Goal: Find specific page/section: Find specific page/section

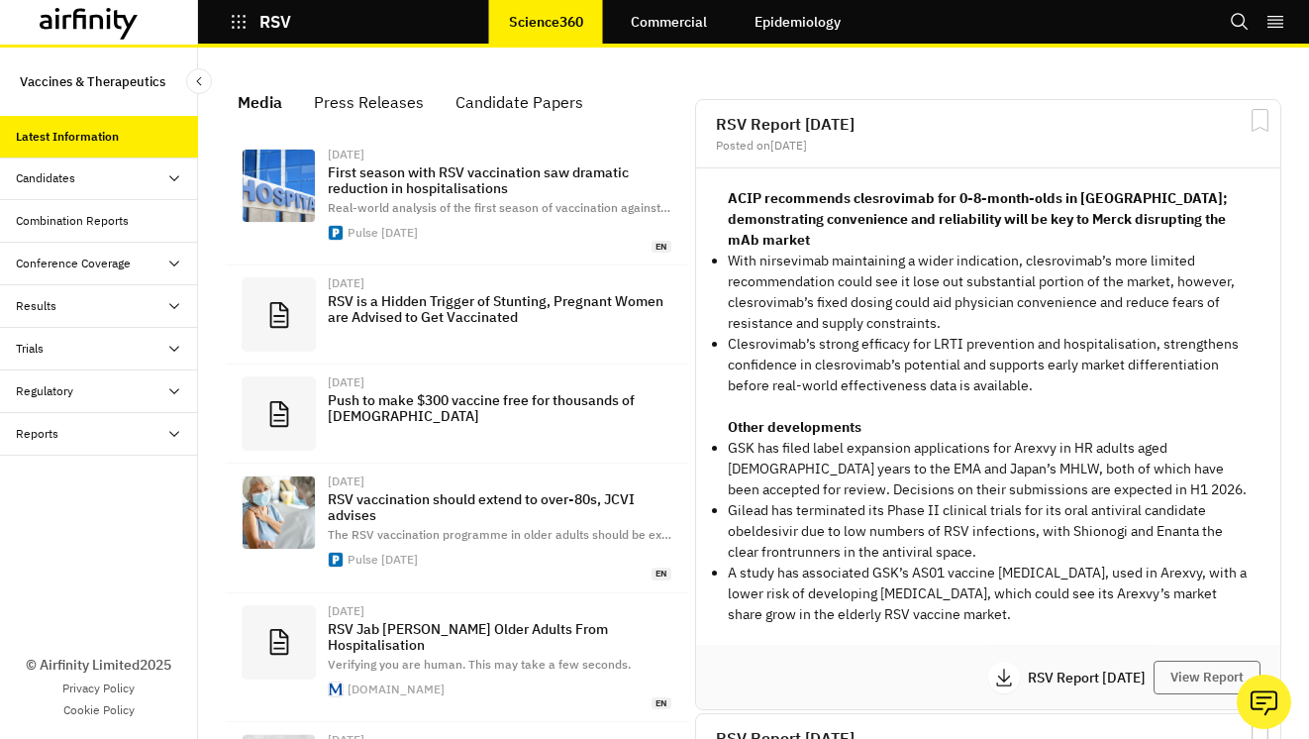
scroll to position [1388, 594]
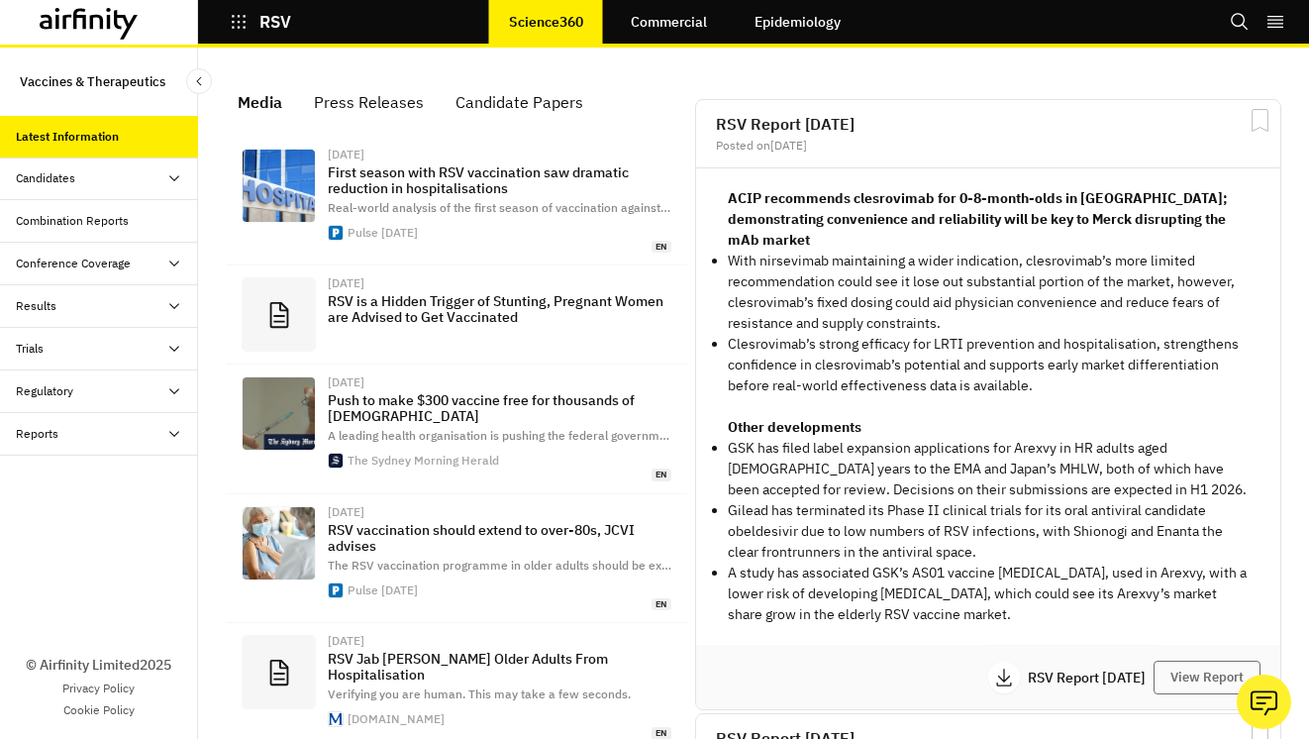
click at [108, 218] on div "Combination Reports" at bounding box center [72, 221] width 113 height 18
